Goal: Book appointment/travel/reservation

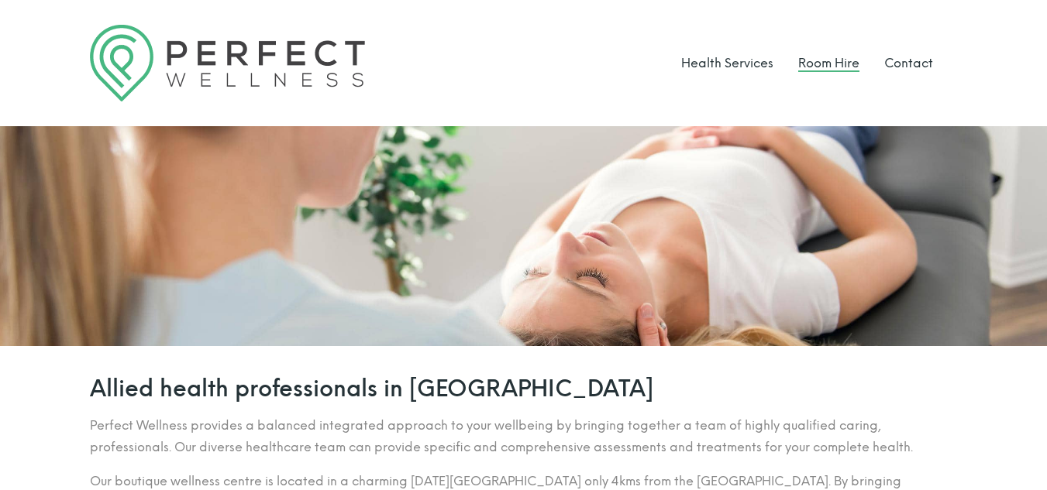
click at [841, 66] on link "Room Hire" at bounding box center [828, 63] width 61 height 15
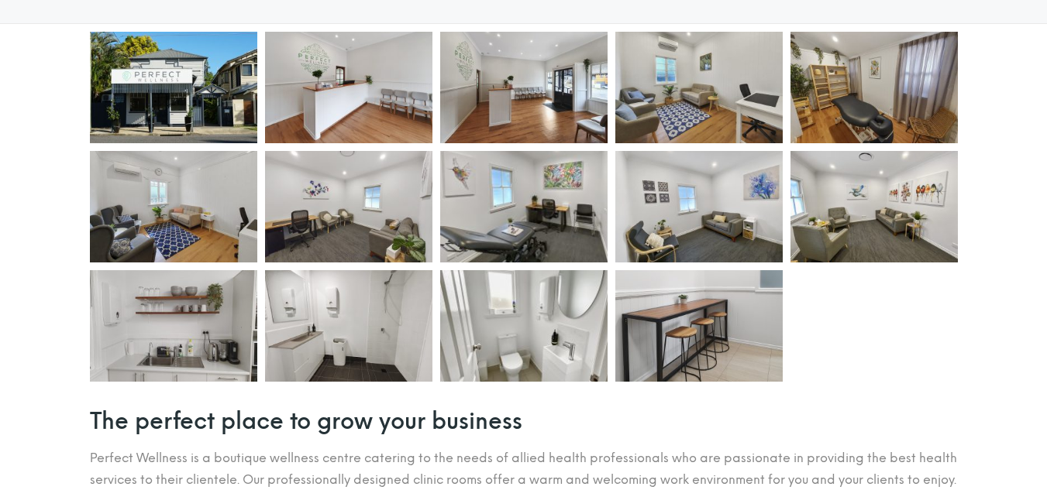
scroll to position [396, 0]
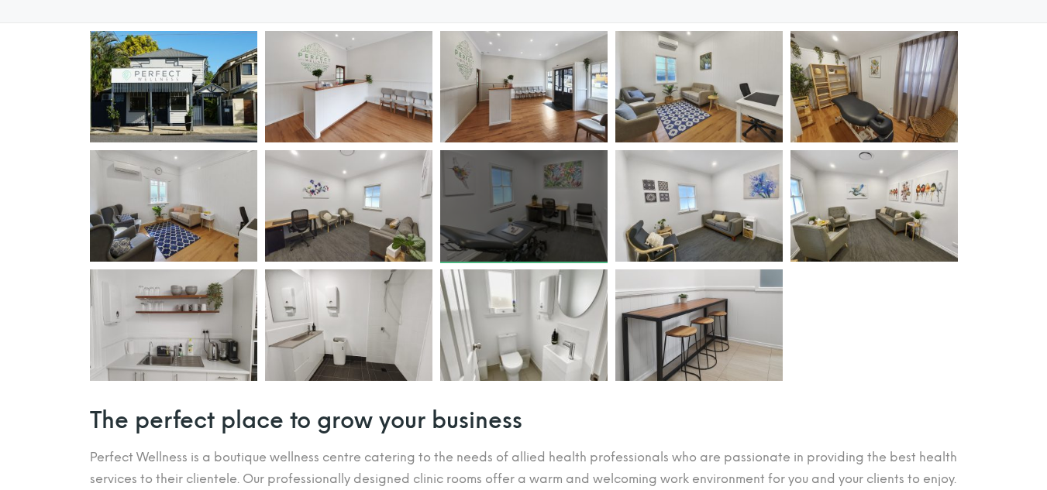
click at [545, 193] on div at bounding box center [523, 206] width 167 height 112
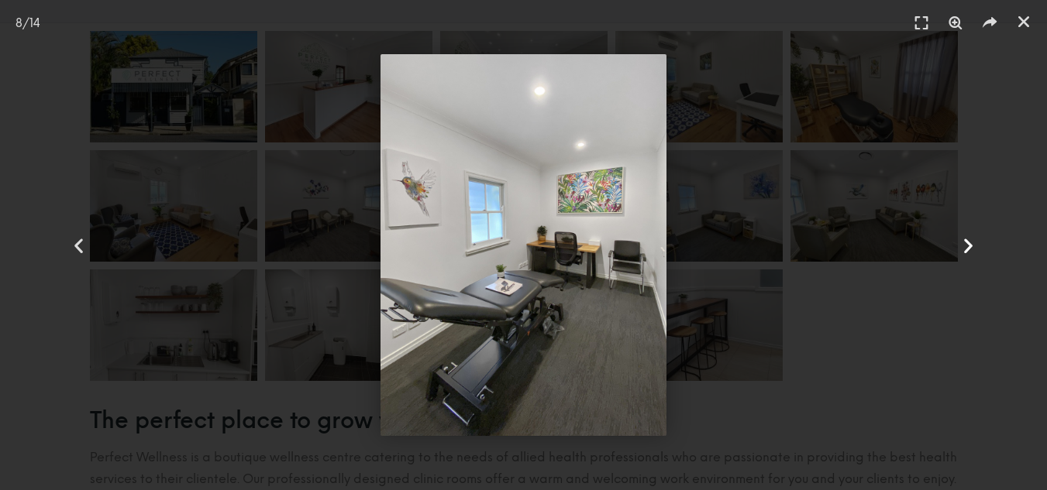
click at [973, 249] on icon "Next slide" at bounding box center [967, 245] width 19 height 19
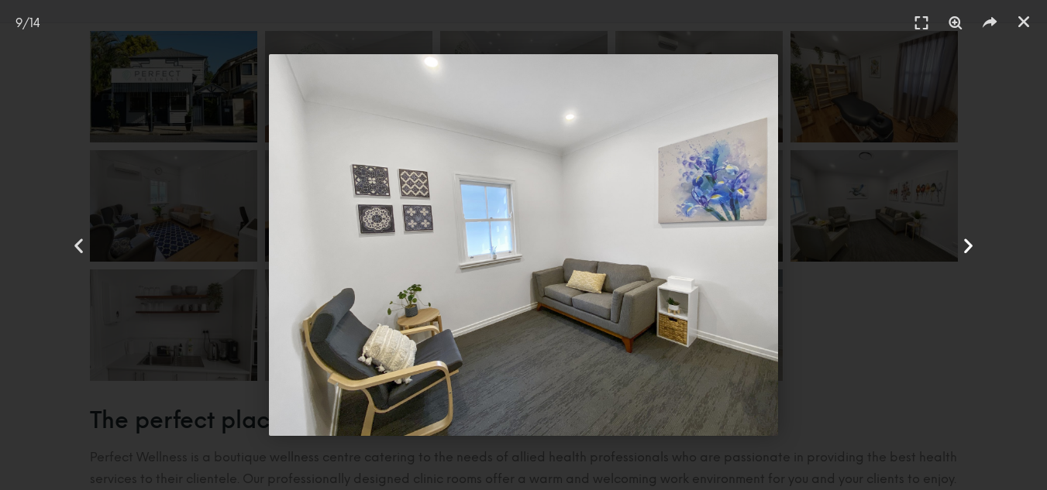
click at [973, 249] on icon "Next slide" at bounding box center [967, 245] width 19 height 19
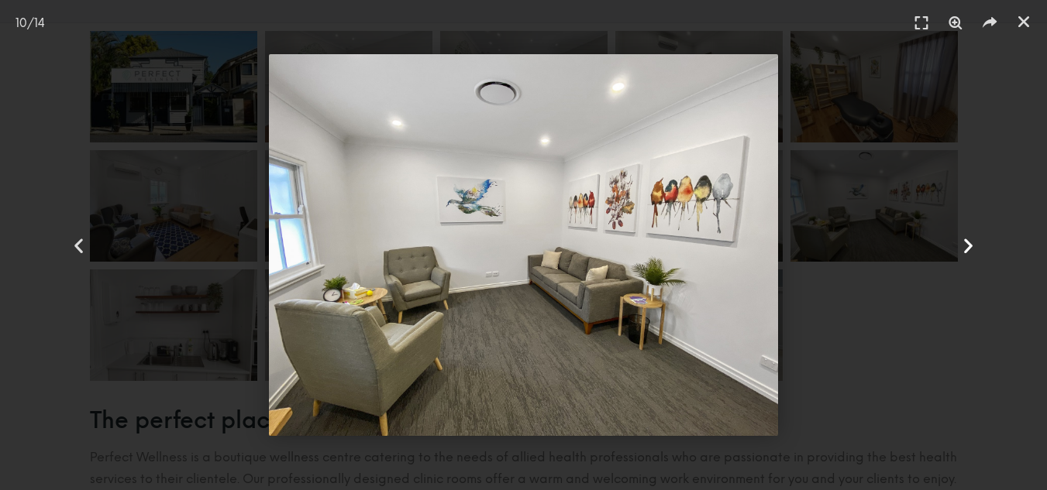
click at [973, 249] on icon "Next slide" at bounding box center [967, 245] width 19 height 19
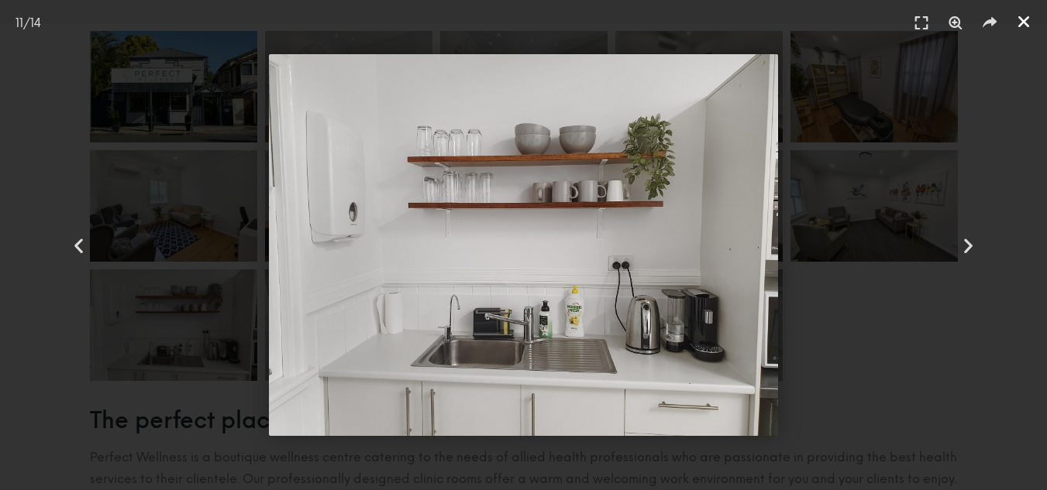
click at [1025, 30] on div "Close (Esc)" at bounding box center [1023, 21] width 23 height 23
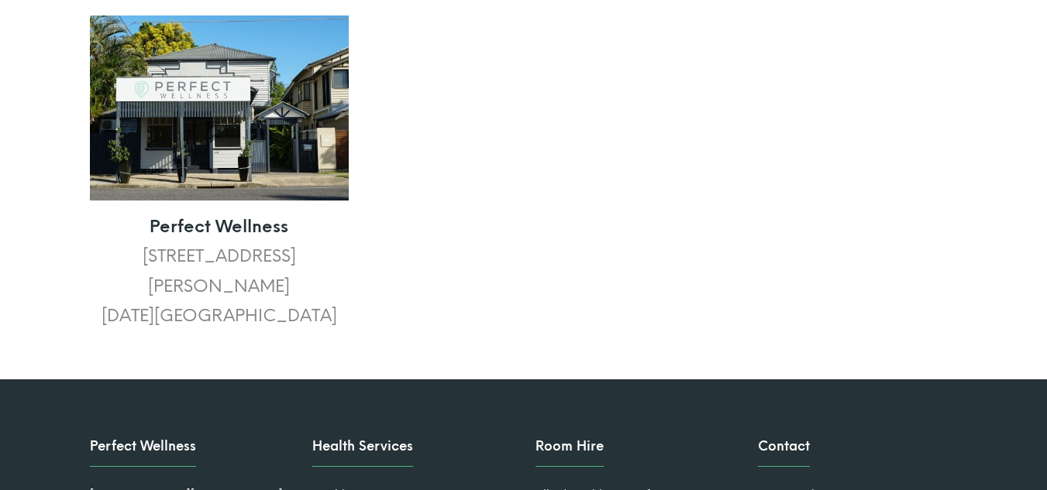
scroll to position [1845, 0]
